Goal: Browse casually: Explore the website without a specific task or goal

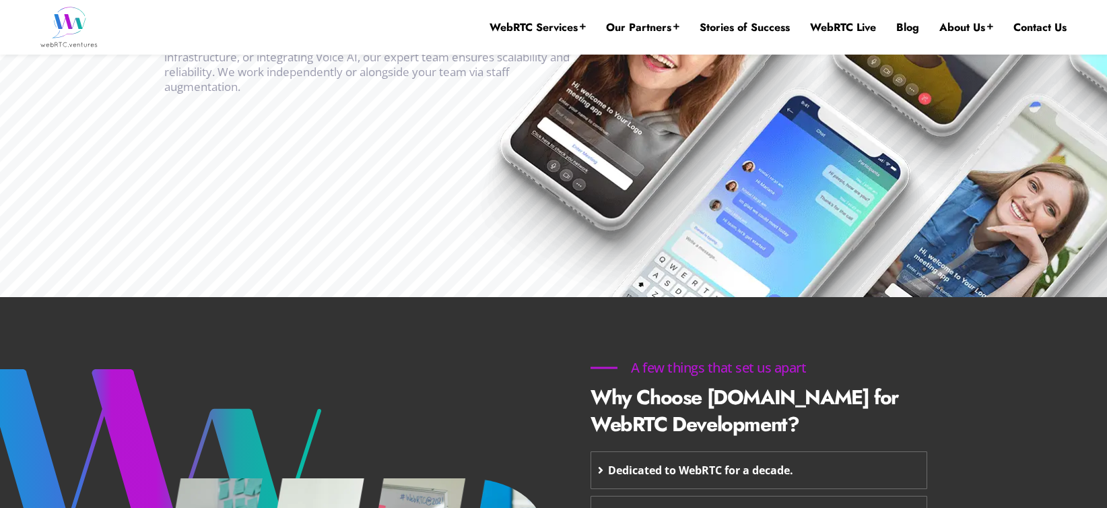
scroll to position [542, 0]
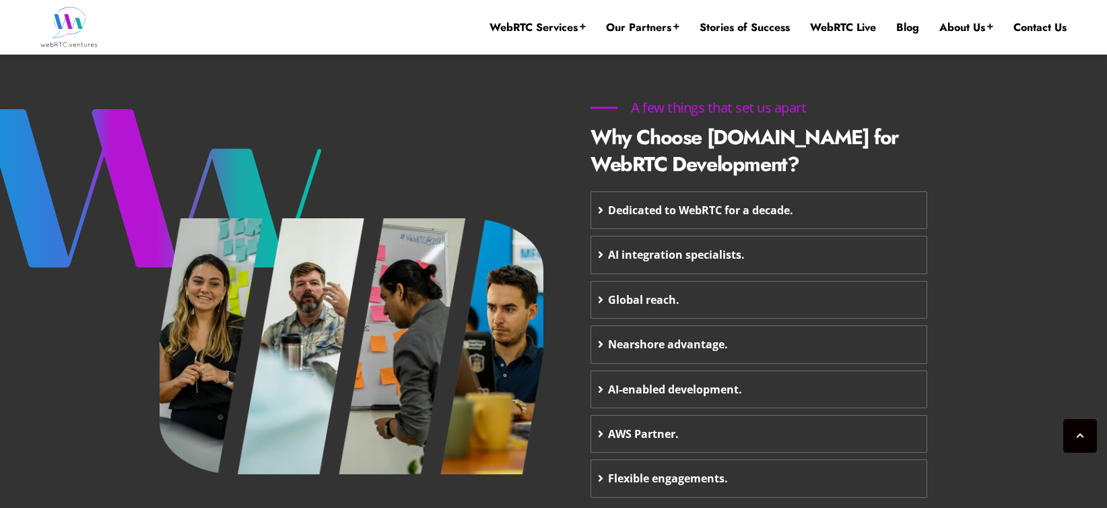
click at [603, 210] on icon at bounding box center [600, 210] width 5 height 11
click at [600, 211] on icon at bounding box center [600, 210] width 5 height 11
click at [475, 145] on div at bounding box center [351, 309] width 404 height 464
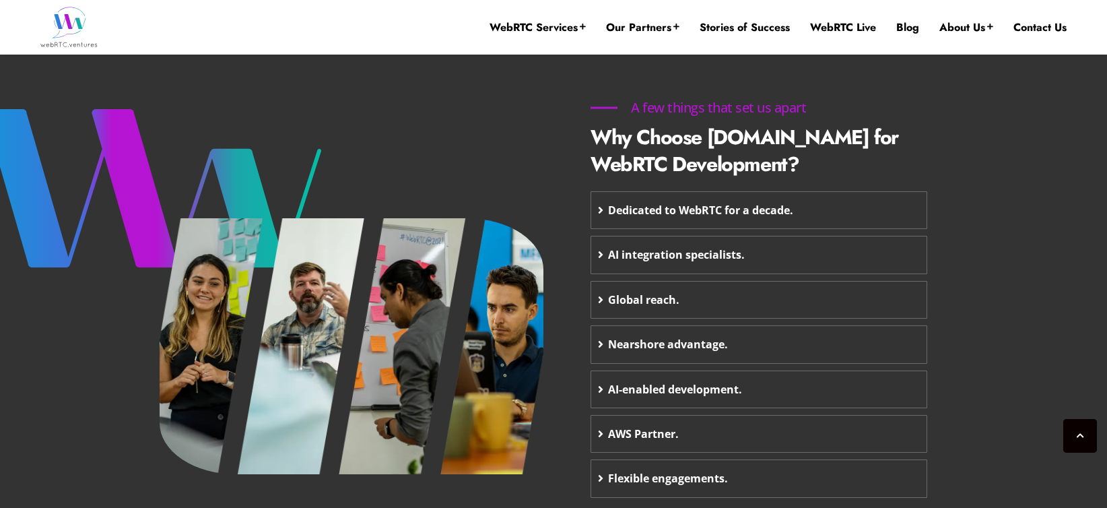
click at [600, 210] on icon at bounding box center [600, 210] width 5 height 11
click at [660, 212] on span "Dedicated to WebRTC for a decade." at bounding box center [700, 210] width 185 height 23
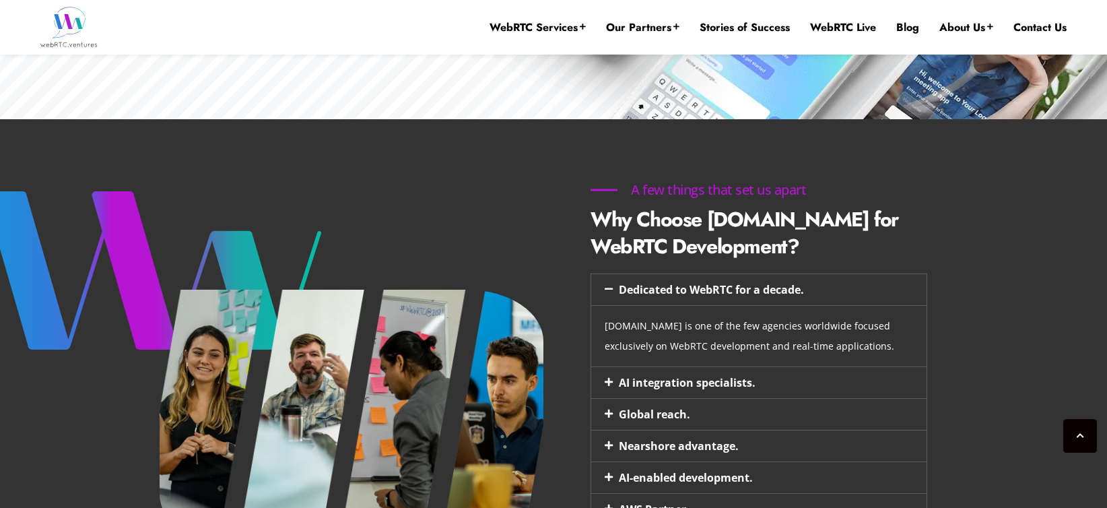
scroll to position [568, 0]
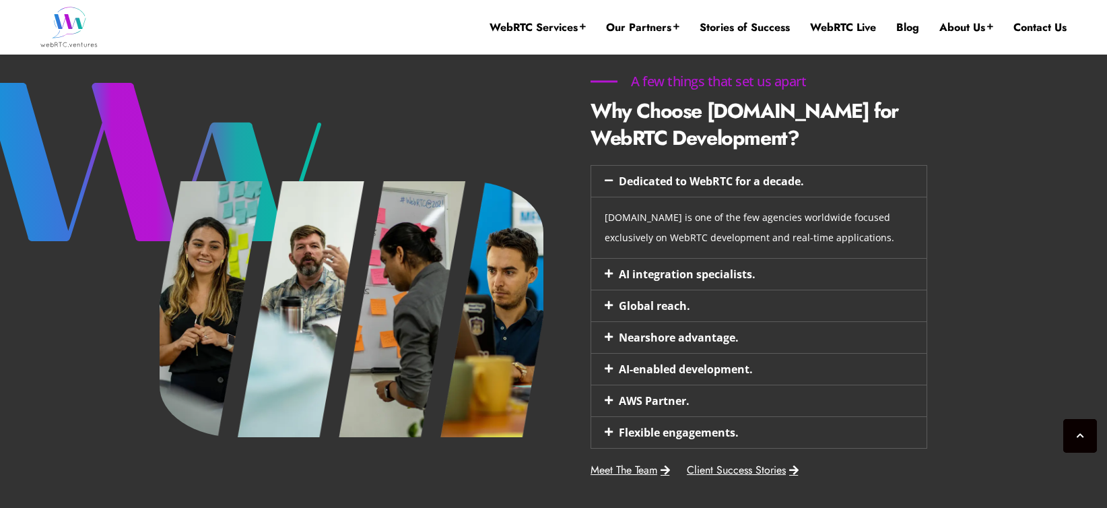
click at [611, 178] on icon at bounding box center [609, 180] width 8 height 9
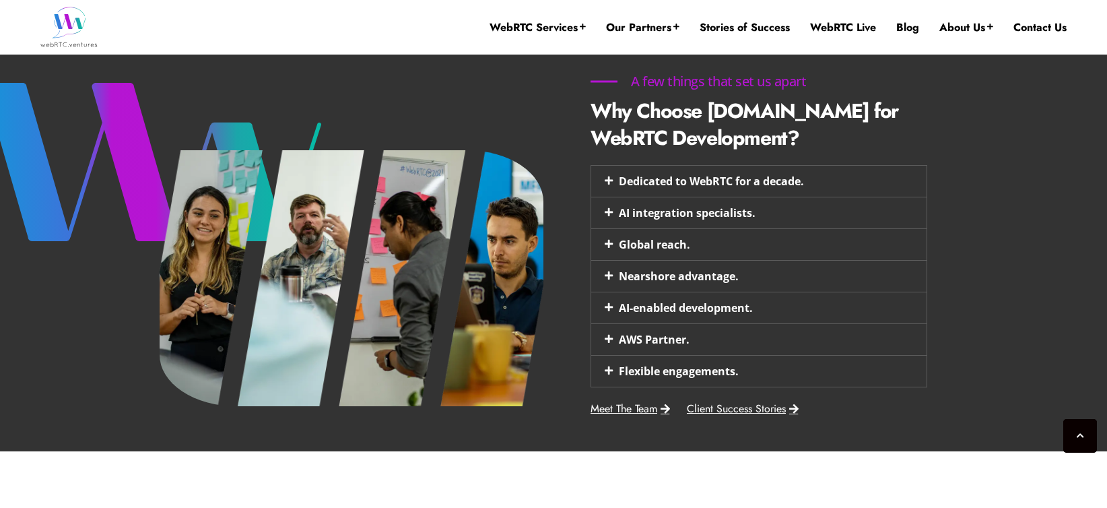
click at [611, 178] on icon at bounding box center [609, 180] width 8 height 9
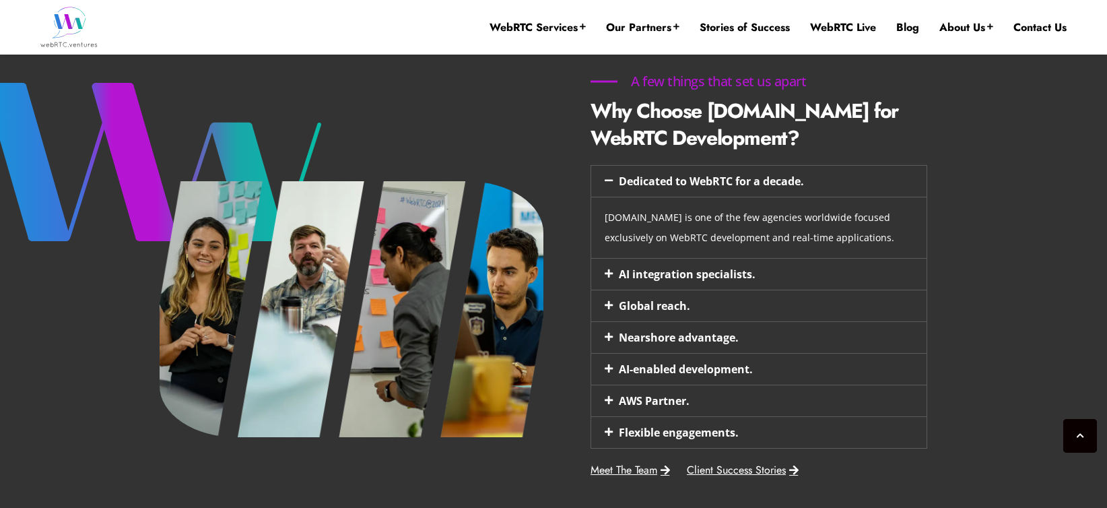
click at [609, 272] on icon at bounding box center [609, 273] width 8 height 9
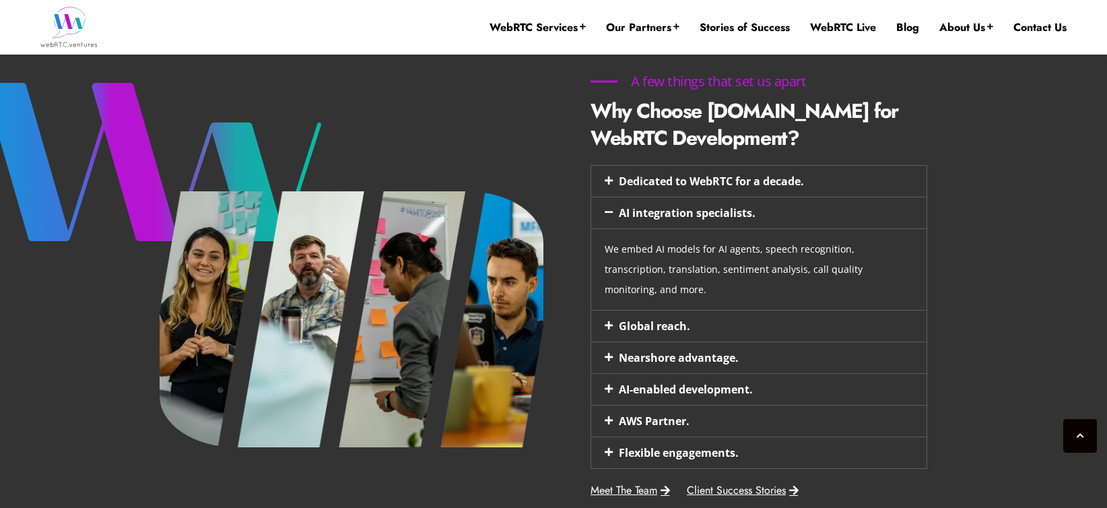
click at [606, 214] on icon at bounding box center [609, 211] width 8 height 9
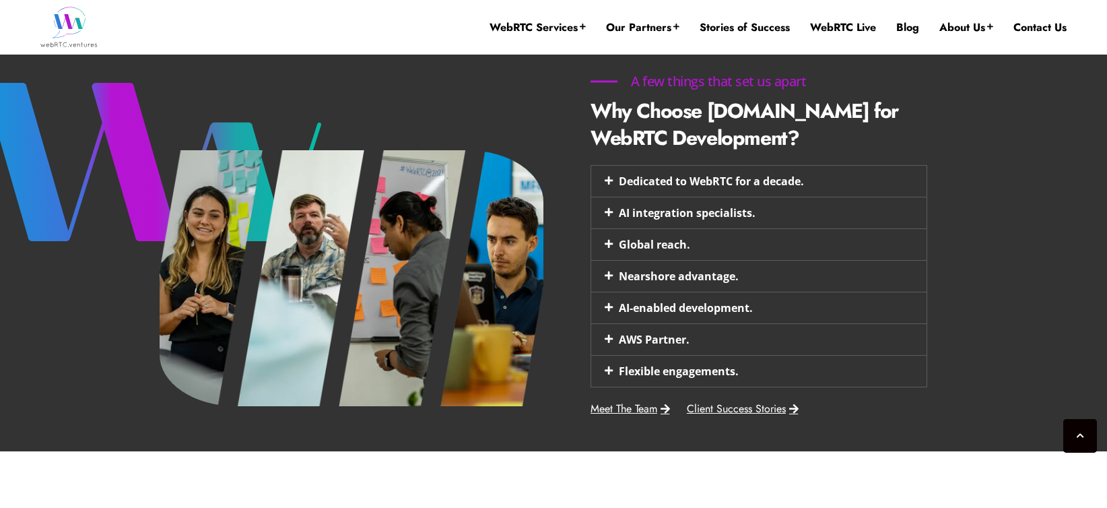
click at [607, 243] on icon at bounding box center [609, 243] width 8 height 9
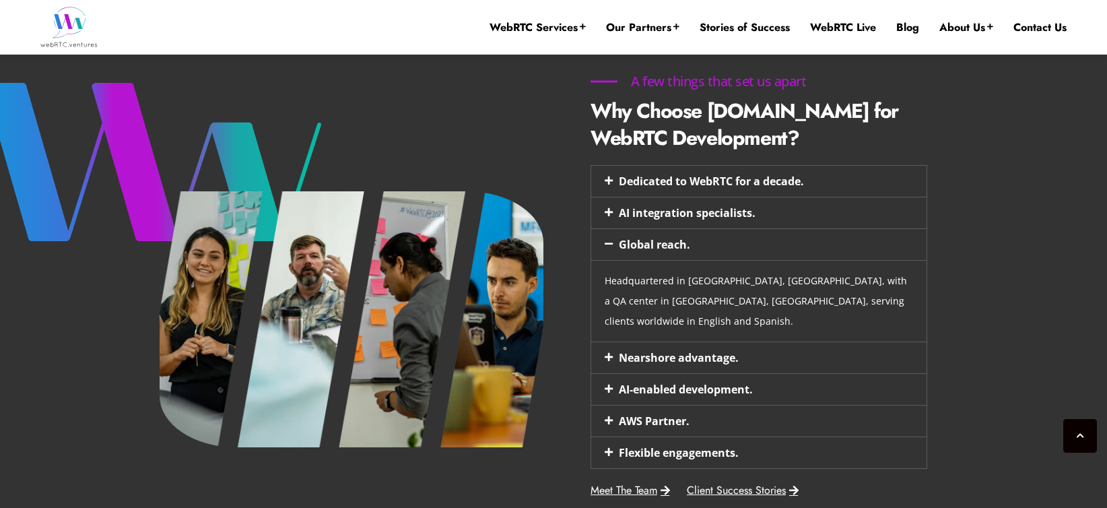
scroll to position [0, 0]
click at [607, 243] on icon at bounding box center [609, 243] width 8 height 9
